Goal: Find specific page/section: Find specific page/section

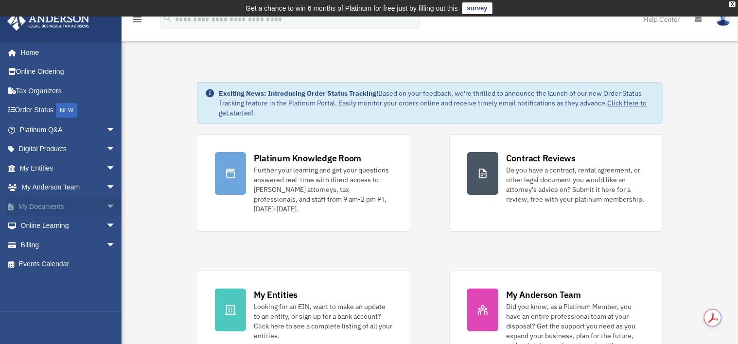
click at [47, 204] on link "My Documents arrow_drop_down" at bounding box center [69, 206] width 124 height 19
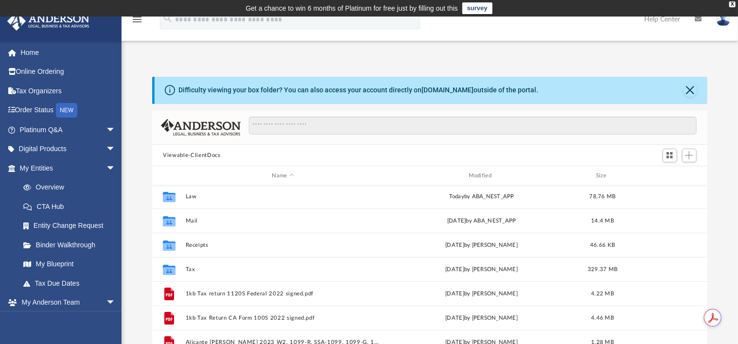
scroll to position [60, 0]
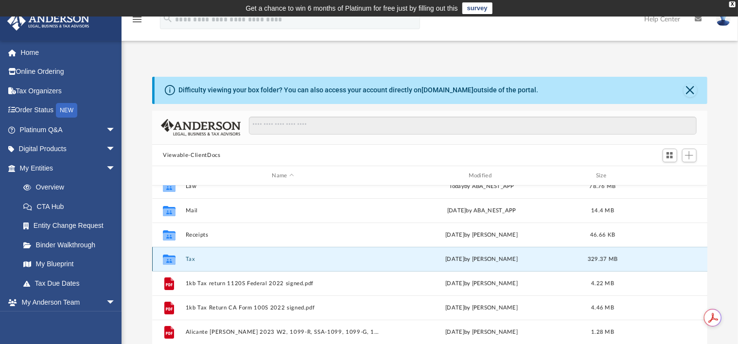
click at [196, 257] on button "Tax" at bounding box center [283, 259] width 195 height 6
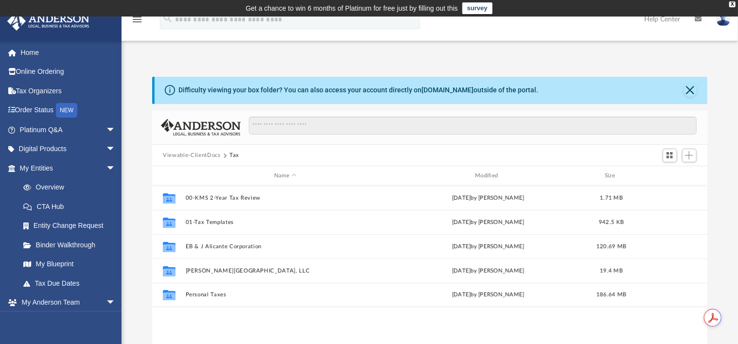
scroll to position [0, 0]
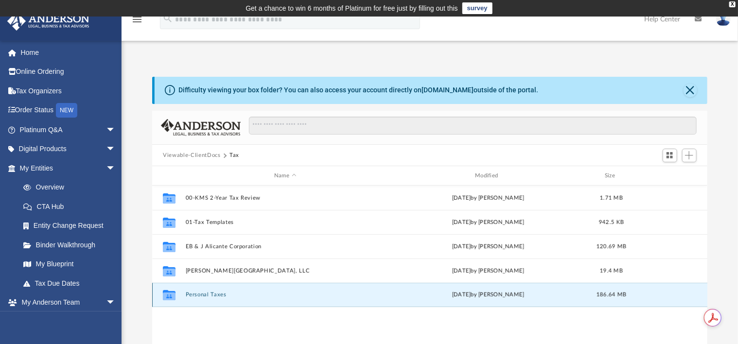
click at [221, 296] on button "Personal Taxes" at bounding box center [285, 295] width 199 height 6
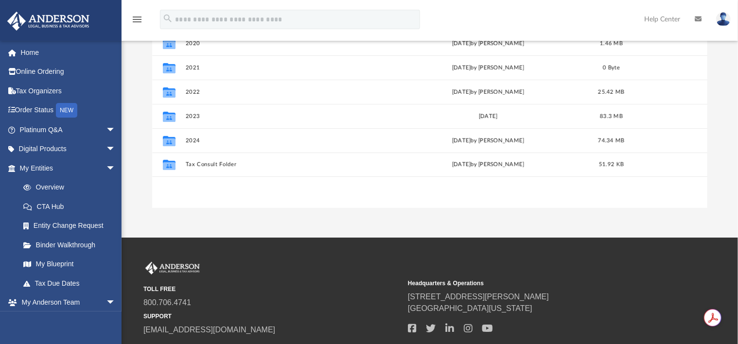
scroll to position [182, 0]
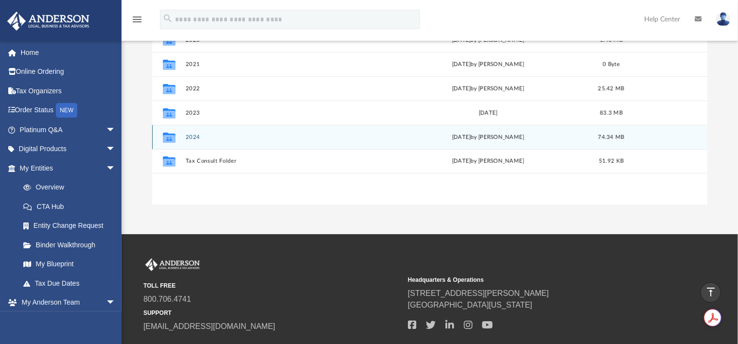
click at [196, 134] on button "2024" at bounding box center [285, 137] width 199 height 6
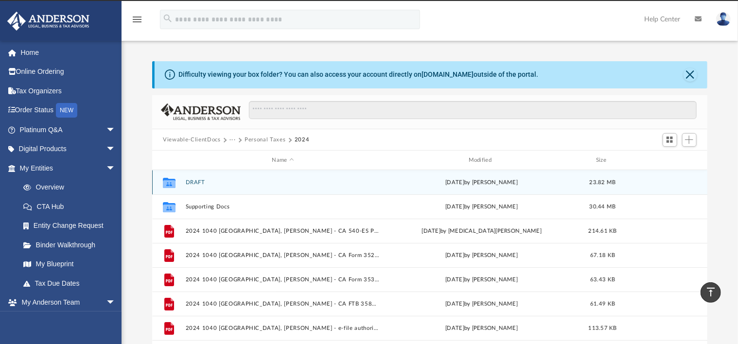
scroll to position [0, 0]
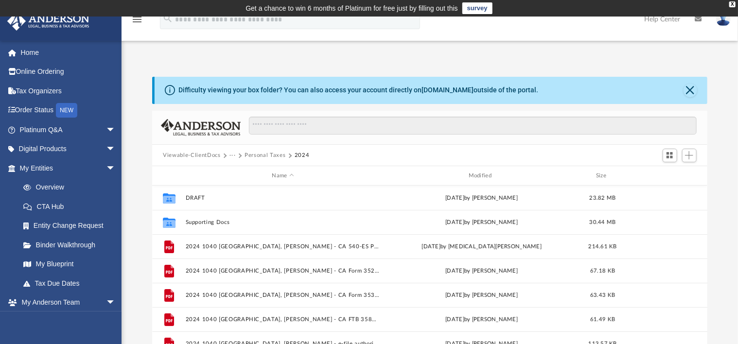
click at [727, 21] on img at bounding box center [723, 19] width 15 height 14
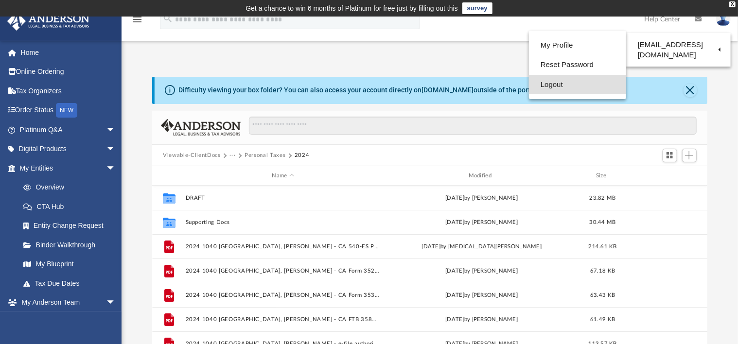
click at [550, 85] on link "Logout" at bounding box center [577, 85] width 97 height 20
